Goal: Obtain resource: Download file/media

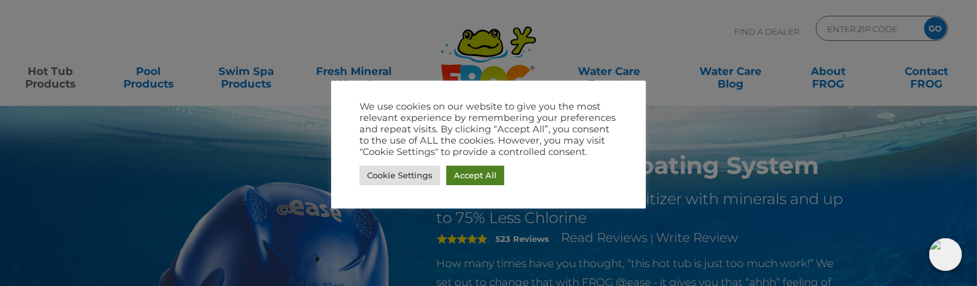
click at [479, 171] on link "Accept All" at bounding box center [475, 175] width 58 height 20
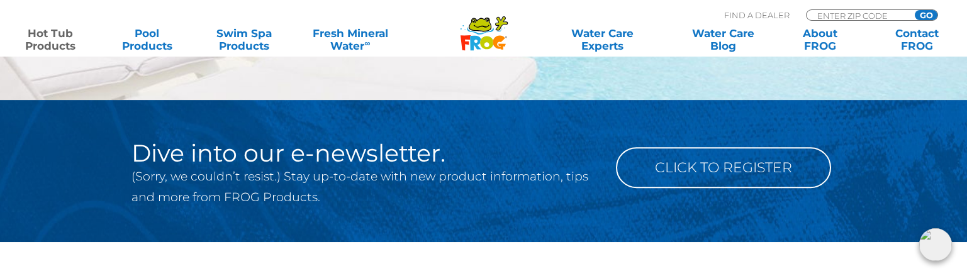
scroll to position [4027, 0]
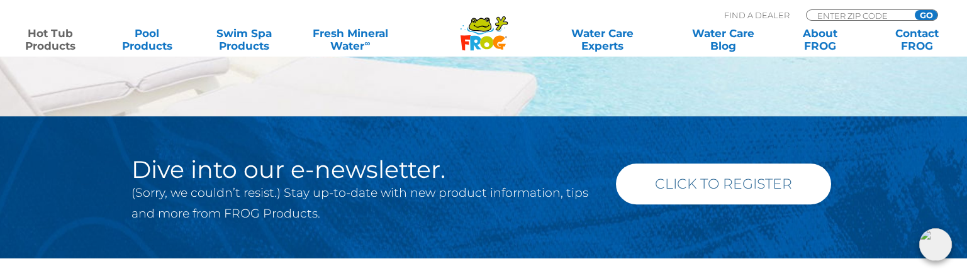
click at [681, 164] on link "Click to Register" at bounding box center [723, 184] width 215 height 41
click at [692, 164] on link "Click to Register" at bounding box center [723, 184] width 215 height 41
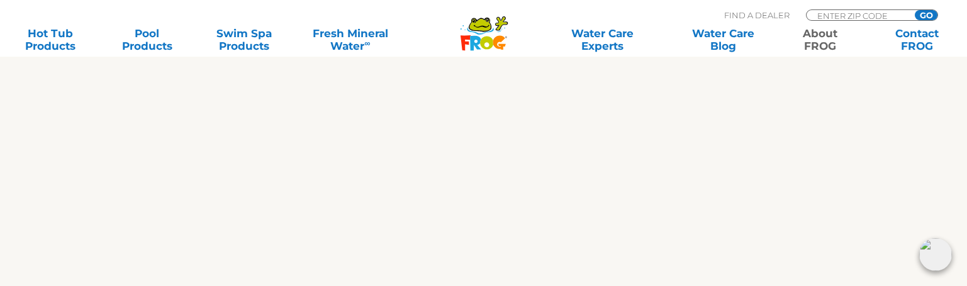
scroll to position [1277, 0]
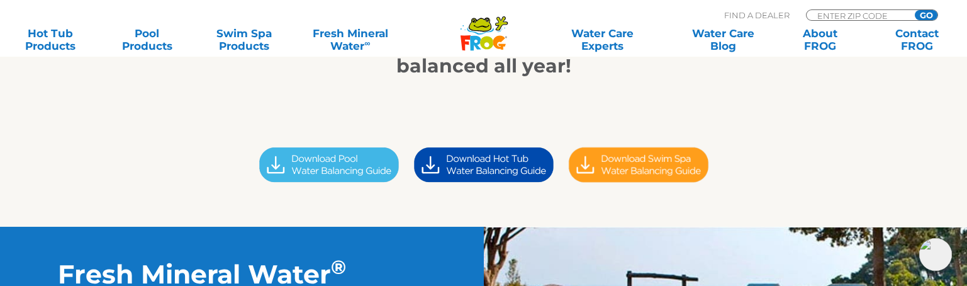
scroll to position [377, 0]
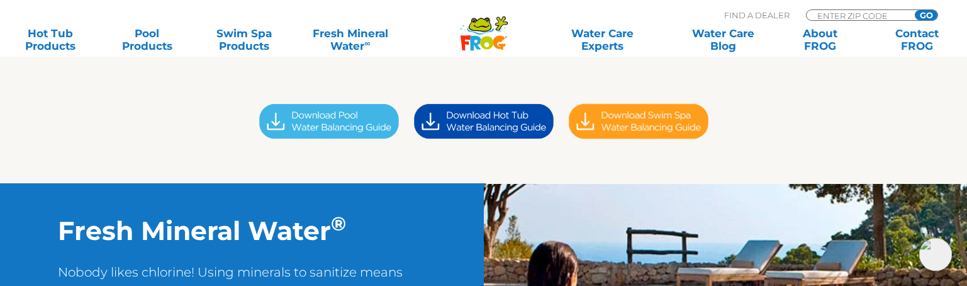
click at [464, 118] on img at bounding box center [483, 120] width 155 height 43
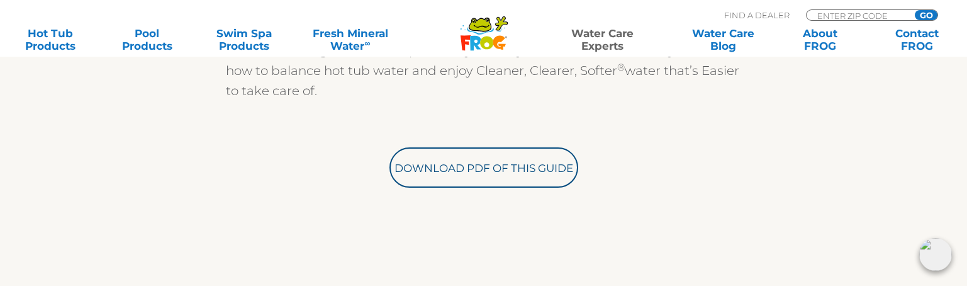
scroll to position [440, 0]
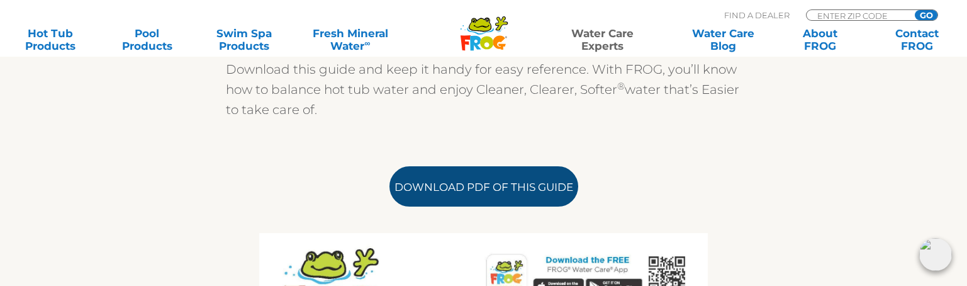
click at [479, 181] on link "Download PDF of this Guide" at bounding box center [484, 186] width 189 height 40
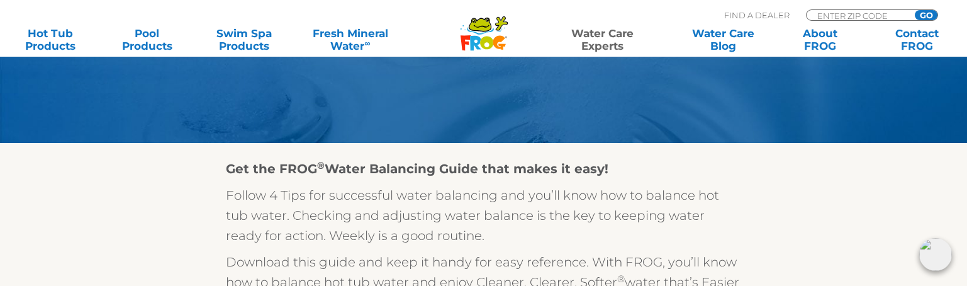
scroll to position [0, 0]
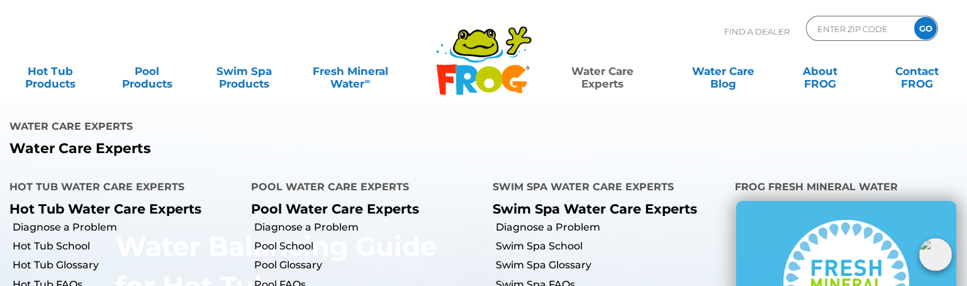
click at [597, 72] on link "Water Care Experts" at bounding box center [602, 71] width 123 height 25
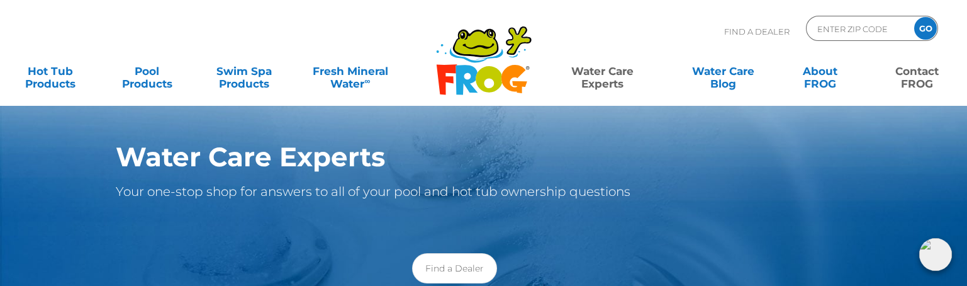
click at [914, 79] on link "Contact FROG" at bounding box center [917, 71] width 76 height 25
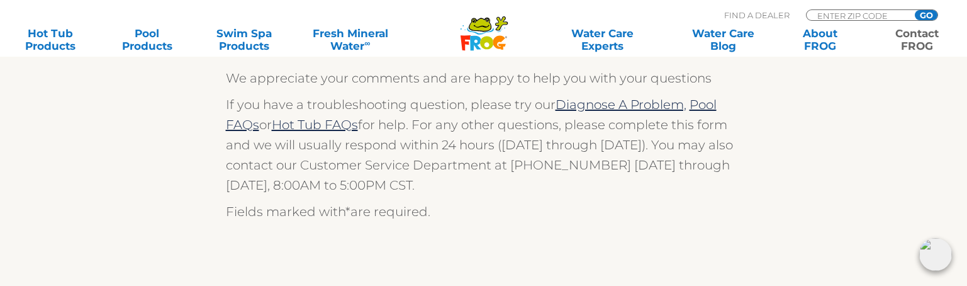
scroll to position [251, 0]
